Goal: Use online tool/utility

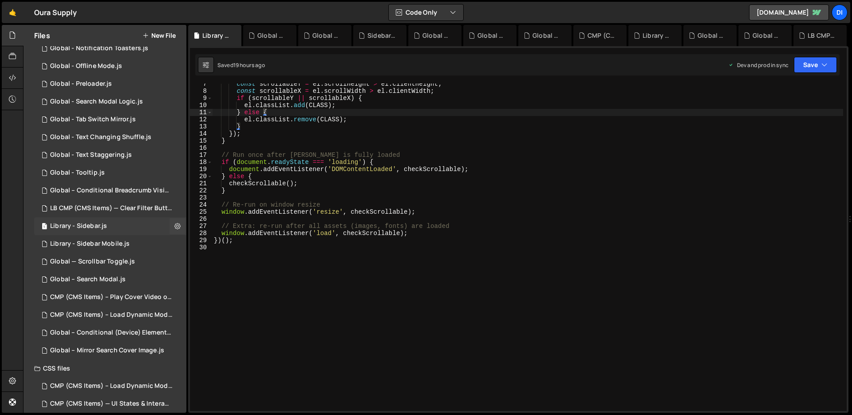
scroll to position [211, 0]
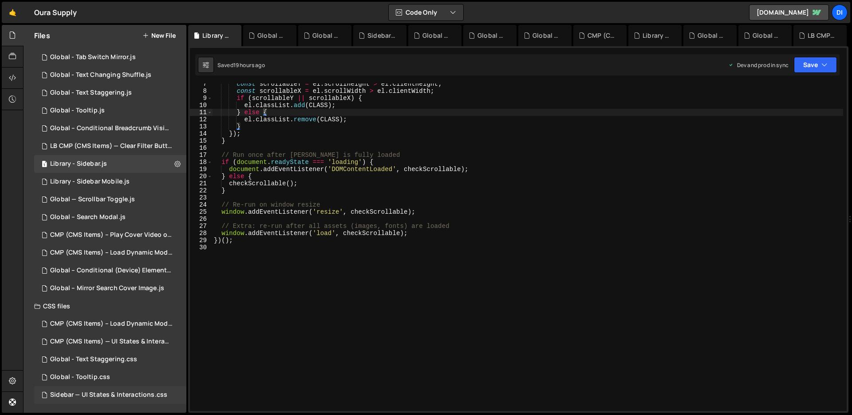
click at [115, 389] on div "Sidebar — UI States & Interactions.css 0" at bounding box center [110, 395] width 152 height 18
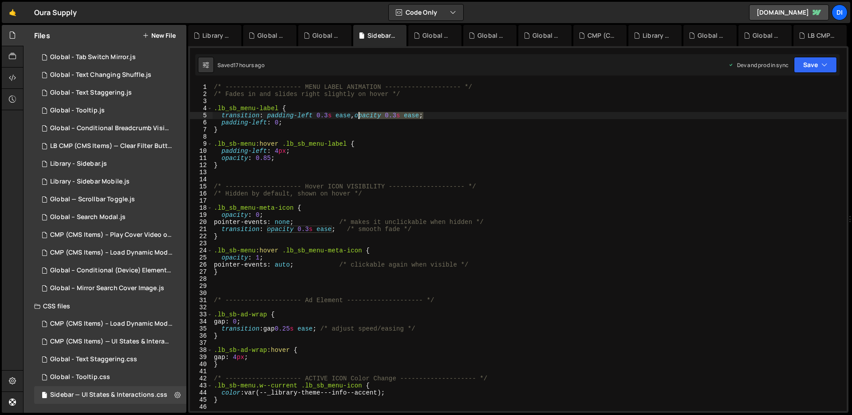
drag, startPoint x: 424, startPoint y: 115, endPoint x: 360, endPoint y: 115, distance: 64.4
click at [360, 115] on div "/* -------------------- MENU LABEL ANIMATION -------------------- */ /* Fades i…" at bounding box center [529, 253] width 635 height 341
drag, startPoint x: 285, startPoint y: 158, endPoint x: 209, endPoint y: 161, distance: 76.4
click at [209, 161] on div "transition: padding-left 0.3s ease; 1 2 3 4 5 6 7 8 9 10 11 12 13 14 15 16 17 1…" at bounding box center [518, 246] width 657 height 327
type textarea "opacity: 0.85;"
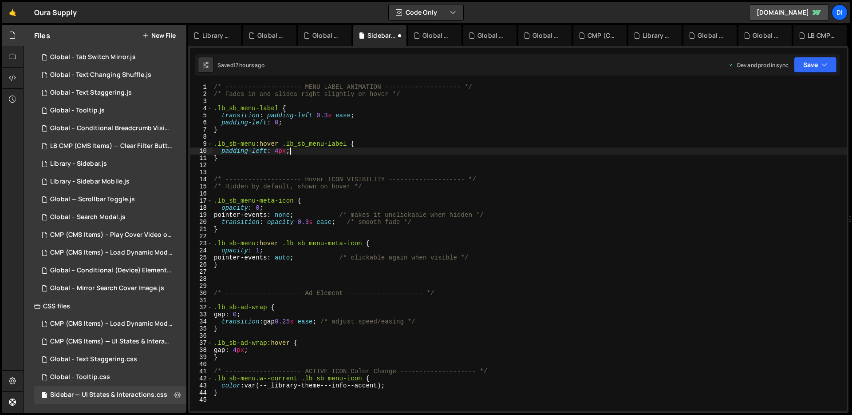
click at [309, 150] on div "/* -------------------- MENU LABEL ANIMATION -------------------- */ /* Fades i…" at bounding box center [529, 253] width 635 height 341
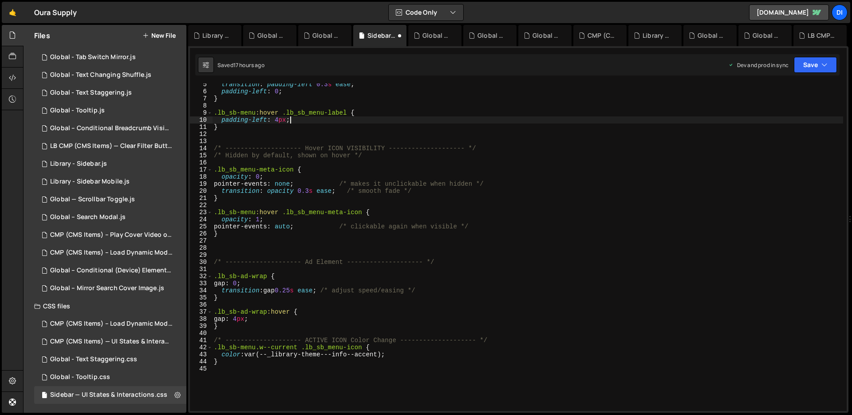
scroll to position [99, 0]
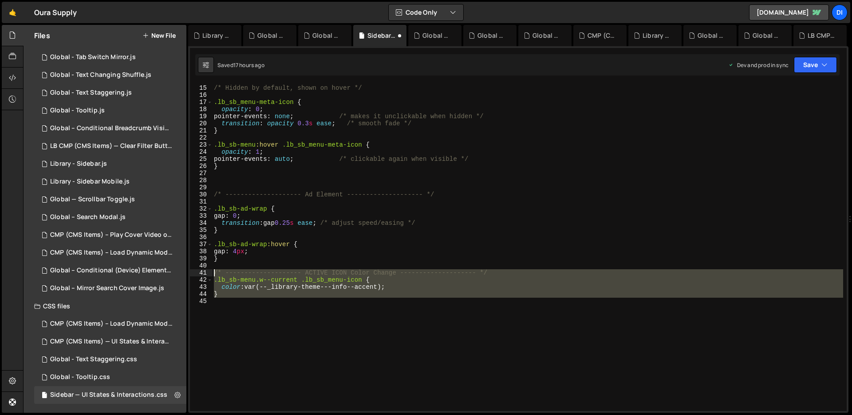
drag, startPoint x: 246, startPoint y: 302, endPoint x: 211, endPoint y: 269, distance: 47.7
click at [211, 269] on div "padding-left: 4px; 14 15 16 17 18 19 20 21 22 23 24 25 26 27 28 29 30 31 32 33 …" at bounding box center [518, 246] width 657 height 327
type textarea "/* -------------------- ACTIVE ICON Color Change -------------------- */ .lb_sb…"
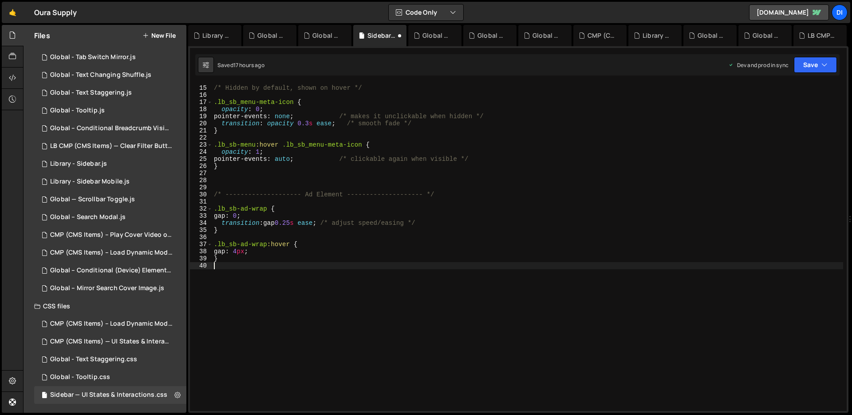
click at [306, 206] on div "/* -------------------- Hover ICON VISIBILITY -------------------- */ /* Hidden…" at bounding box center [527, 247] width 631 height 341
click at [266, 132] on div "/* -------------------- Hover ICON VISIBILITY -------------------- */ /* Hidden…" at bounding box center [527, 247] width 631 height 341
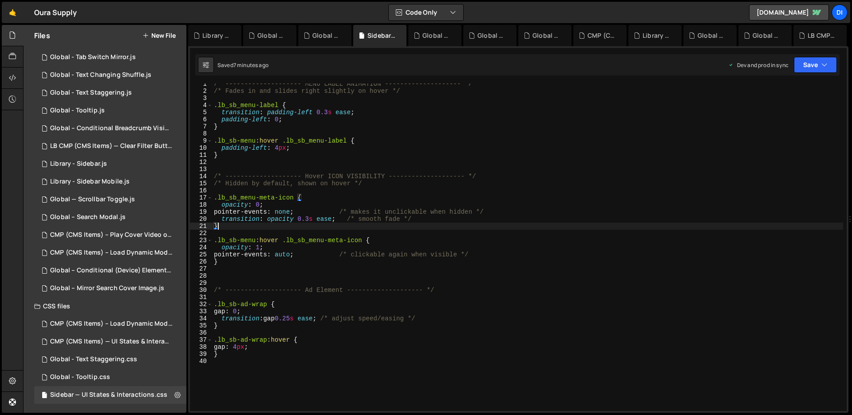
scroll to position [0, 0]
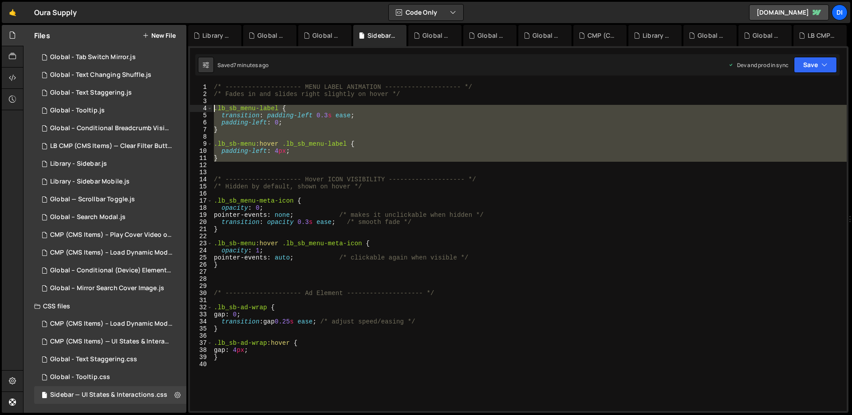
type textarea ".lb_sb_menu-label { transition: padding-left 0.3s ease;"
drag, startPoint x: 248, startPoint y: 164, endPoint x: 214, endPoint y: 109, distance: 64.4
click at [214, 109] on div "/* -------------------- MENU LABEL ANIMATION -------------------- */ /* Fades i…" at bounding box center [529, 253] width 635 height 341
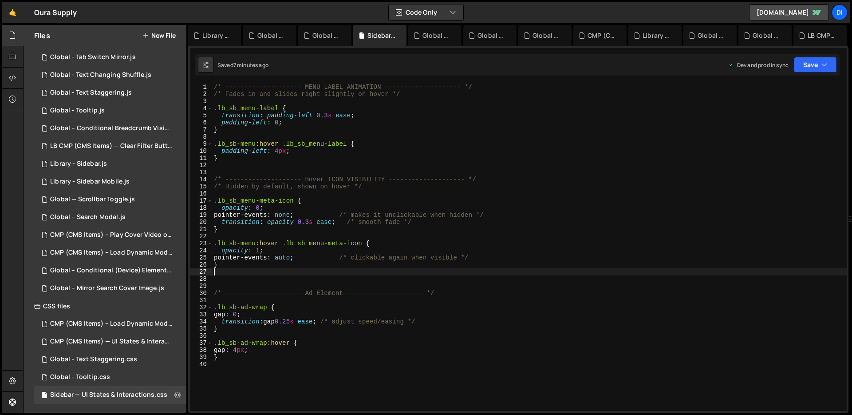
click at [260, 272] on div "/* -------------------- MENU LABEL ANIMATION -------------------- */ /* Fades i…" at bounding box center [529, 253] width 635 height 341
click at [244, 268] on div "/* -------------------- MENU LABEL ANIMATION -------------------- */ /* Fades i…" at bounding box center [529, 253] width 635 height 341
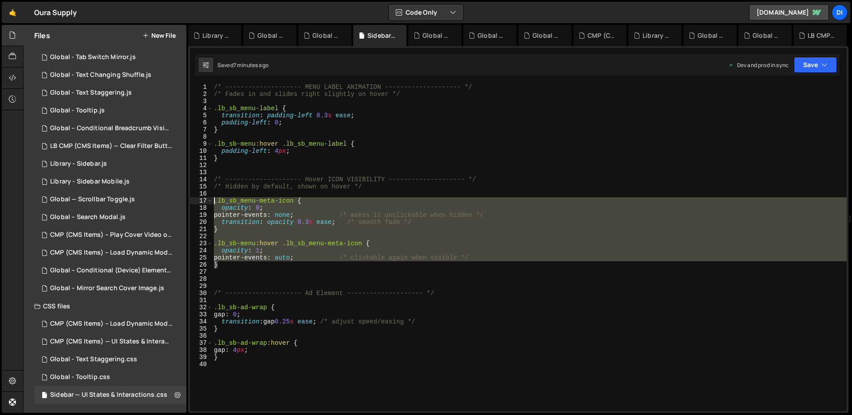
drag, startPoint x: 230, startPoint y: 266, endPoint x: 215, endPoint y: 203, distance: 64.9
click at [215, 203] on div "/* -------------------- MENU LABEL ANIMATION -------------------- */ /* Fades i…" at bounding box center [529, 253] width 635 height 341
type textarea ".lb_sb_menu-meta-icon { opacity: 0;"
paste textarea
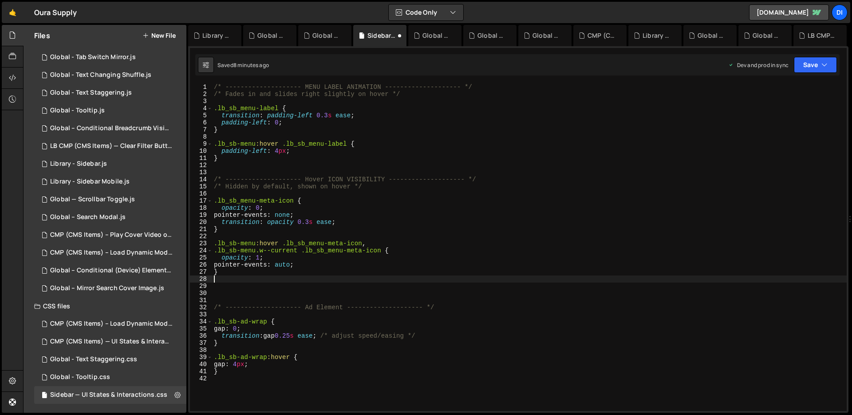
click at [352, 177] on div "/* -------------------- MENU LABEL ANIMATION -------------------- */ /* Fades i…" at bounding box center [529, 253] width 635 height 341
type textarea "/* -------------------- Hover ICON VISIBILITY -------------------- */"
